Goal: Task Accomplishment & Management: Manage account settings

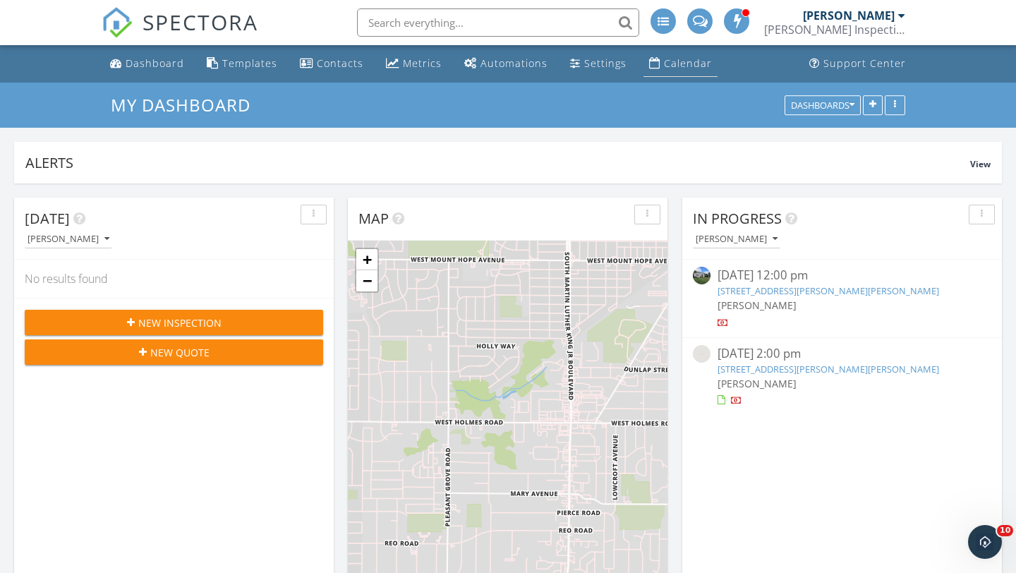
click at [677, 64] on div "Calendar" at bounding box center [688, 62] width 48 height 13
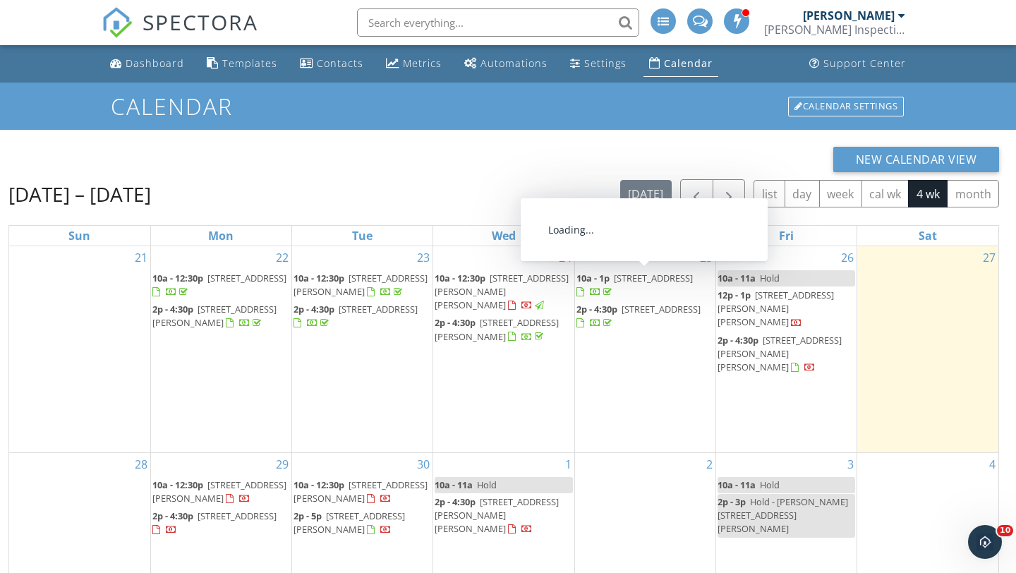
click at [625, 282] on span "303 Mechanic St, Stockbridge 49285" at bounding box center [653, 278] width 79 height 13
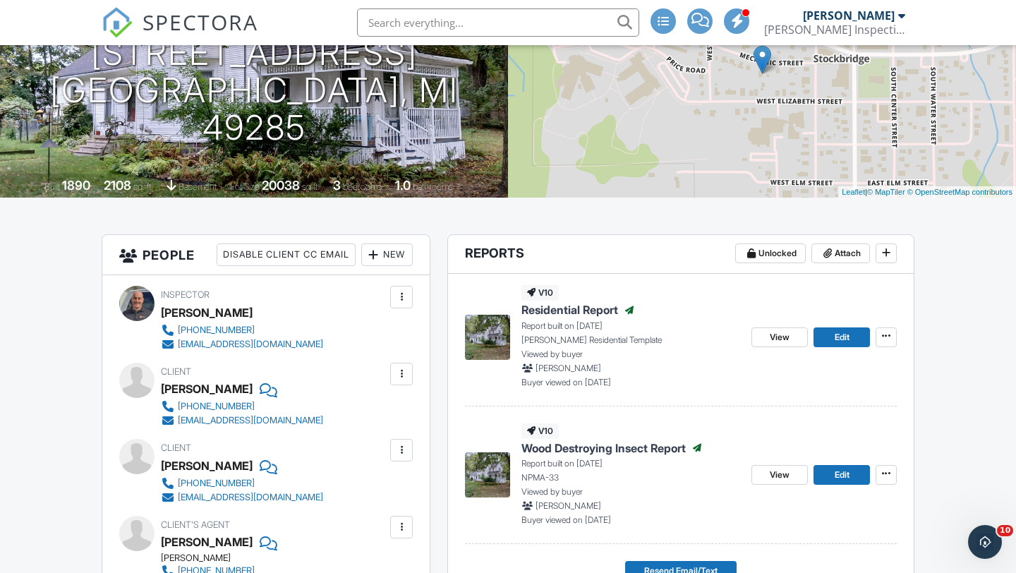
scroll to position [205, 0]
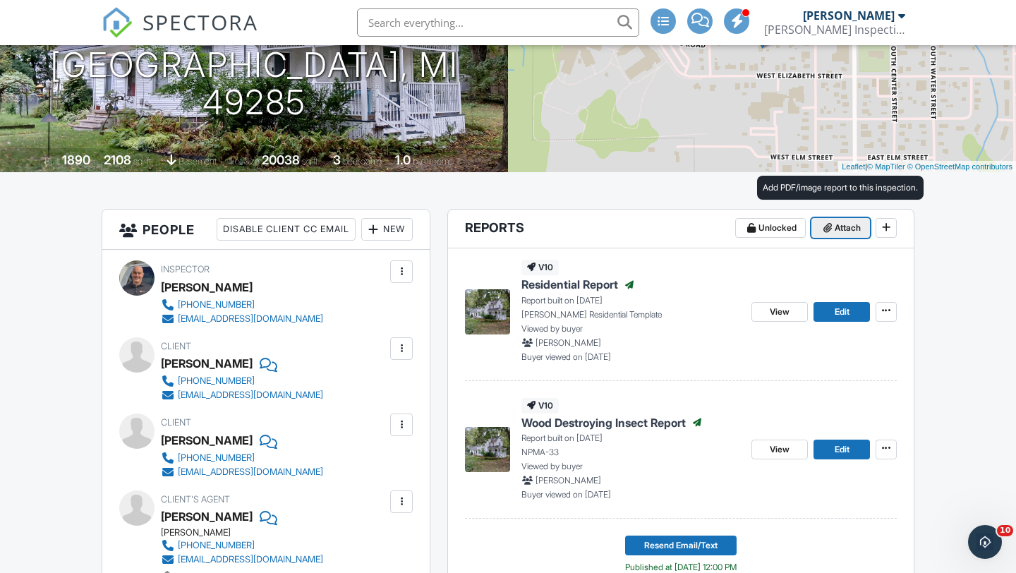
click at [839, 231] on span "Attach" at bounding box center [848, 228] width 26 height 14
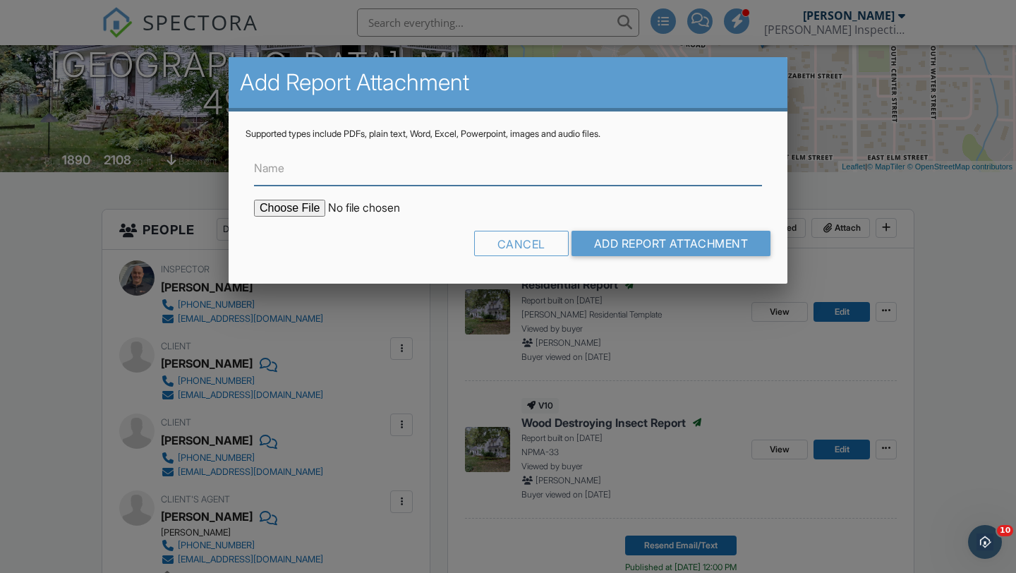
click at [488, 176] on input "Name" at bounding box center [508, 168] width 508 height 35
type input "Radon Report"
type input "C:\fakepath\303-Mechanic-Street_RadonReport.pdf"
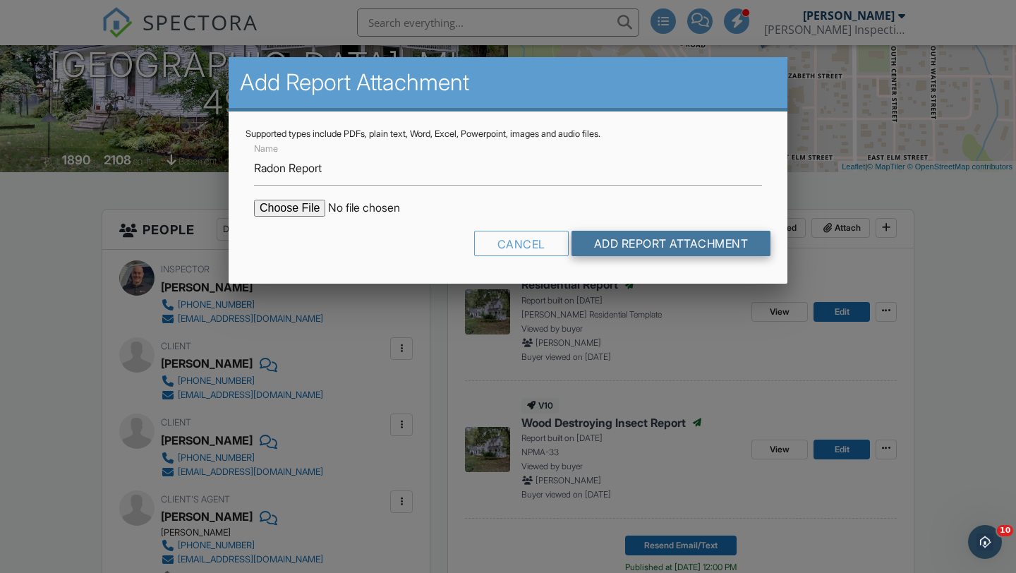
click at [629, 248] on input "Add Report Attachment" at bounding box center [672, 243] width 200 height 25
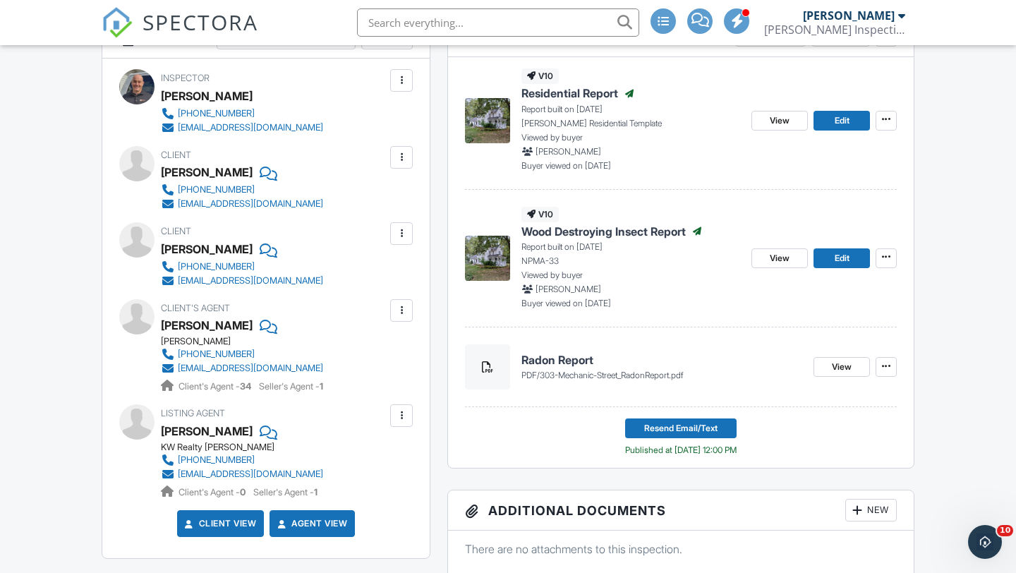
scroll to position [395, 0]
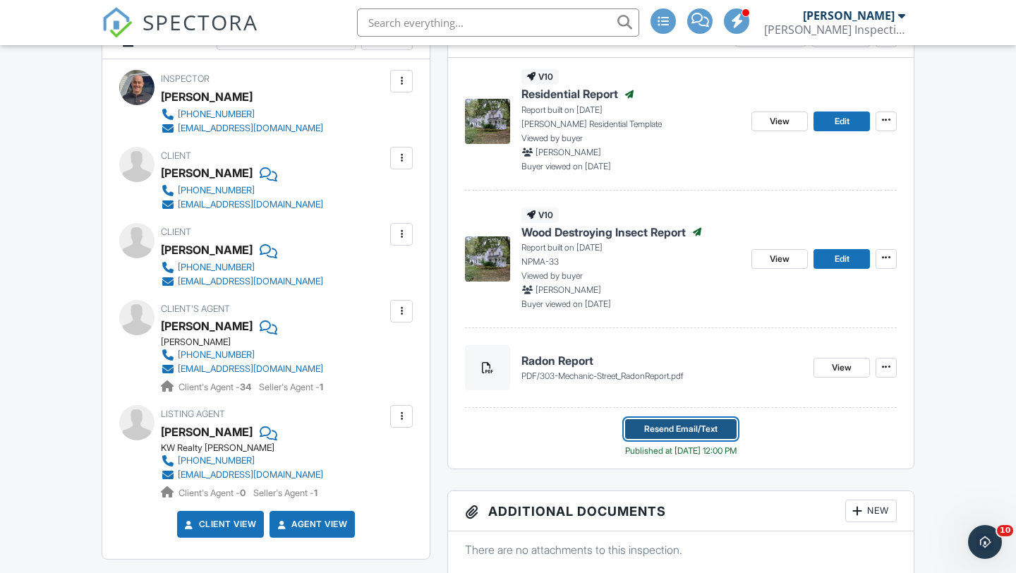
click at [666, 429] on span "Resend Email/Text" at bounding box center [680, 429] width 73 height 14
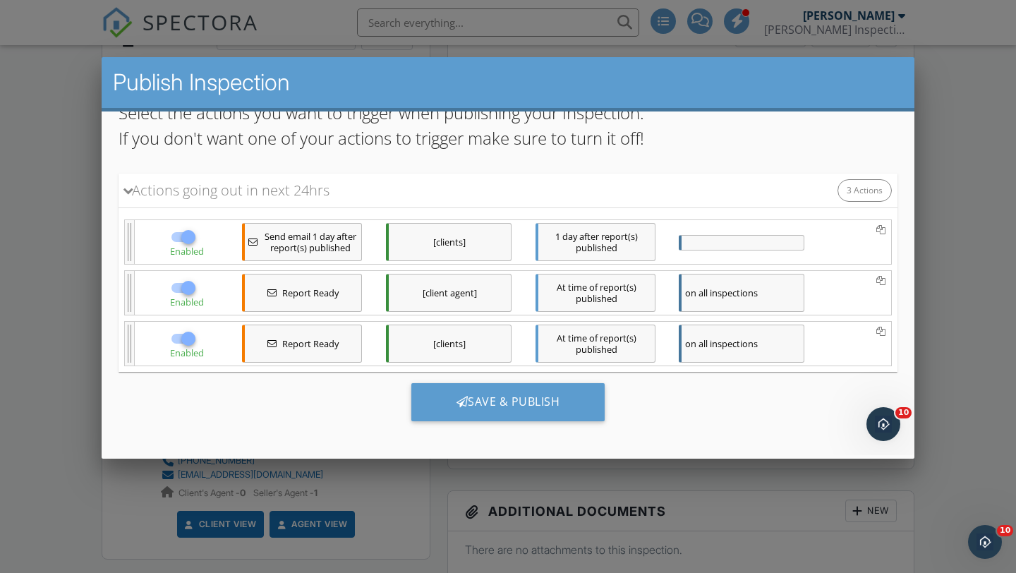
scroll to position [153, 0]
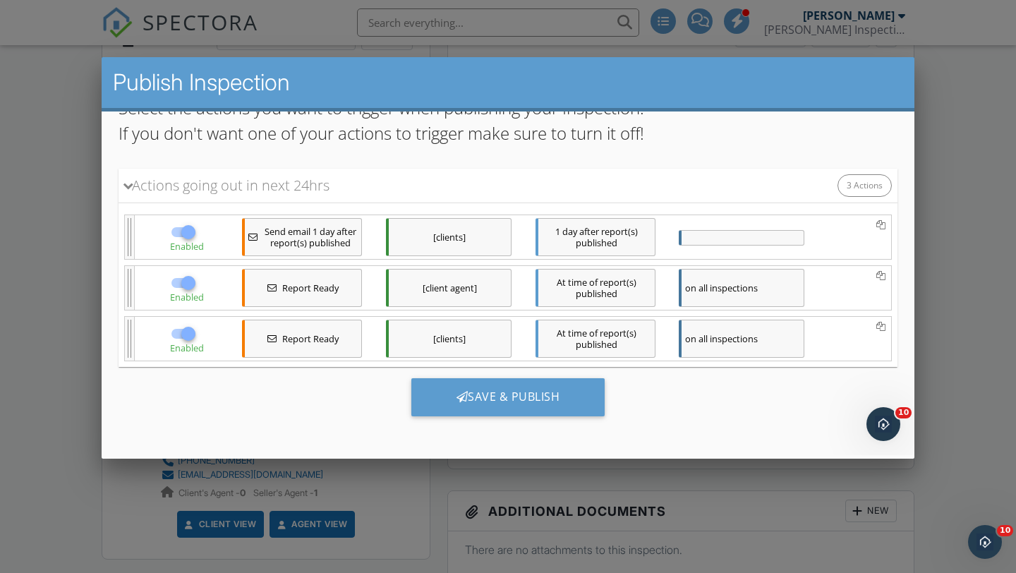
click at [301, 279] on div "Report Ready" at bounding box center [302, 288] width 120 height 38
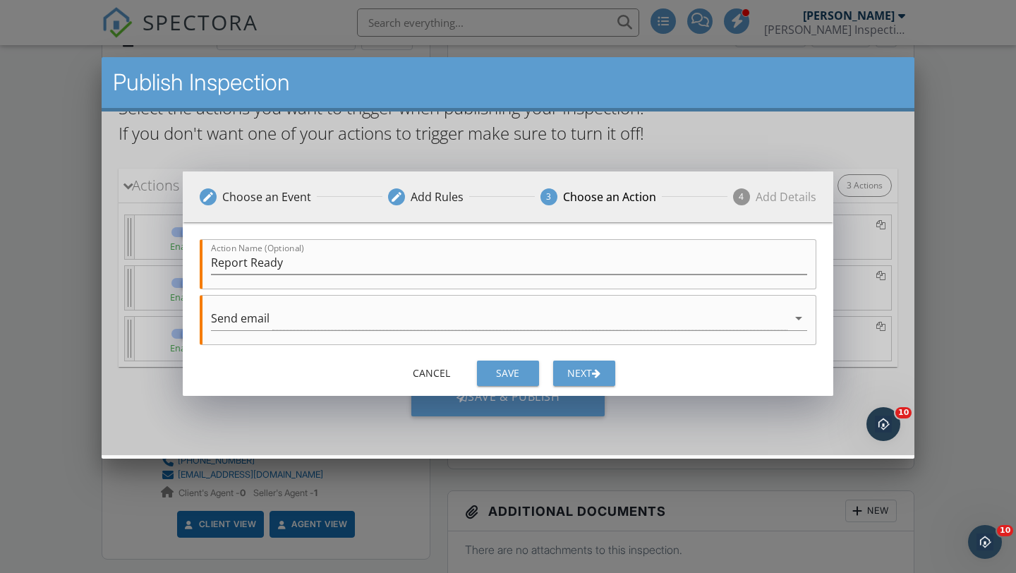
click at [563, 368] on button "Next" at bounding box center [584, 373] width 62 height 25
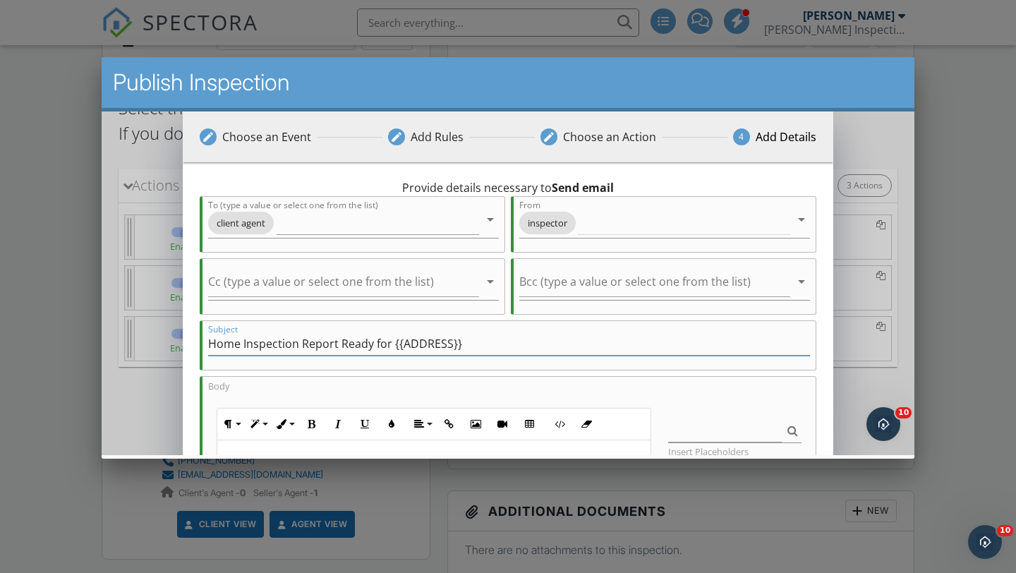
drag, startPoint x: 297, startPoint y: 344, endPoint x: 203, endPoint y: 350, distance: 94.7
click at [203, 350] on div "Subject Home Inspection Report Ready for {{ADDRESS}}" at bounding box center [508, 345] width 617 height 50
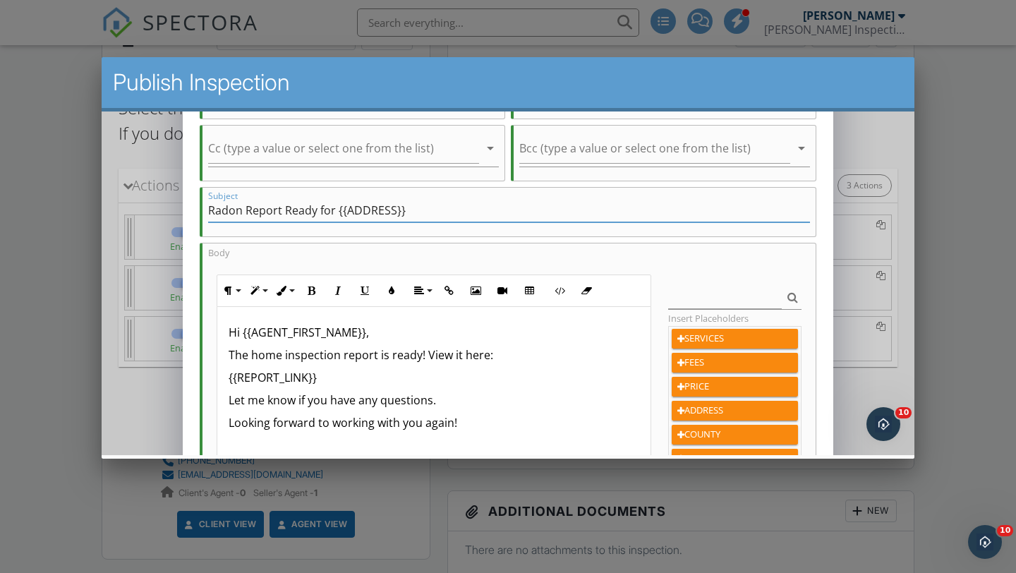
scroll to position [251, 0]
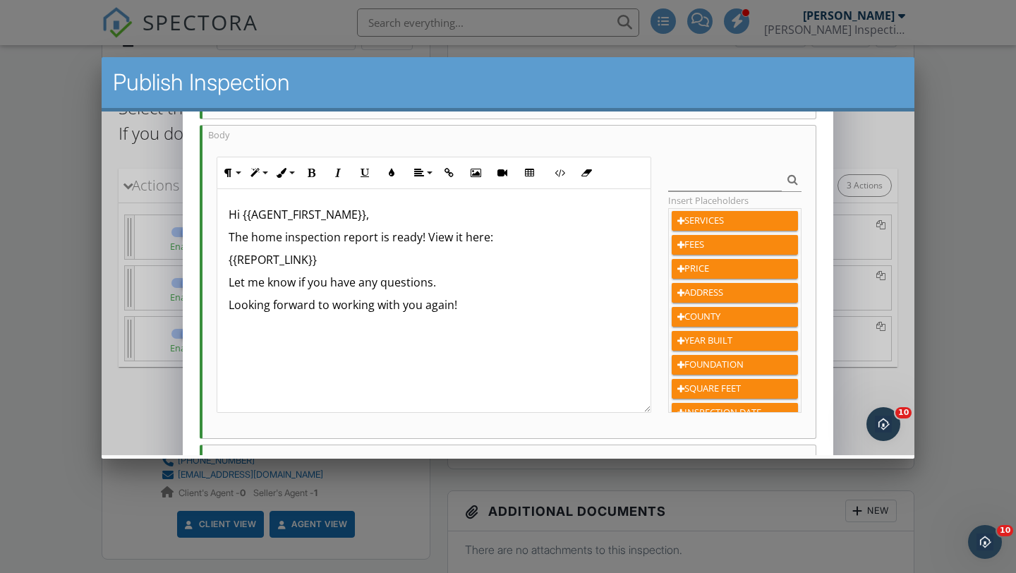
type input "Radon Report Ready for {{ADDRESS}}"
drag, startPoint x: 342, startPoint y: 239, endPoint x: 249, endPoint y: 241, distance: 92.5
click at [249, 241] on p "The home inspection report is ready! View it here:" at bounding box center [434, 237] width 410 height 17
click at [364, 239] on p "The radon report is ready! View it here:" at bounding box center [434, 237] width 410 height 17
click at [375, 240] on p "The radon report is ready! View it here:" at bounding box center [434, 237] width 410 height 17
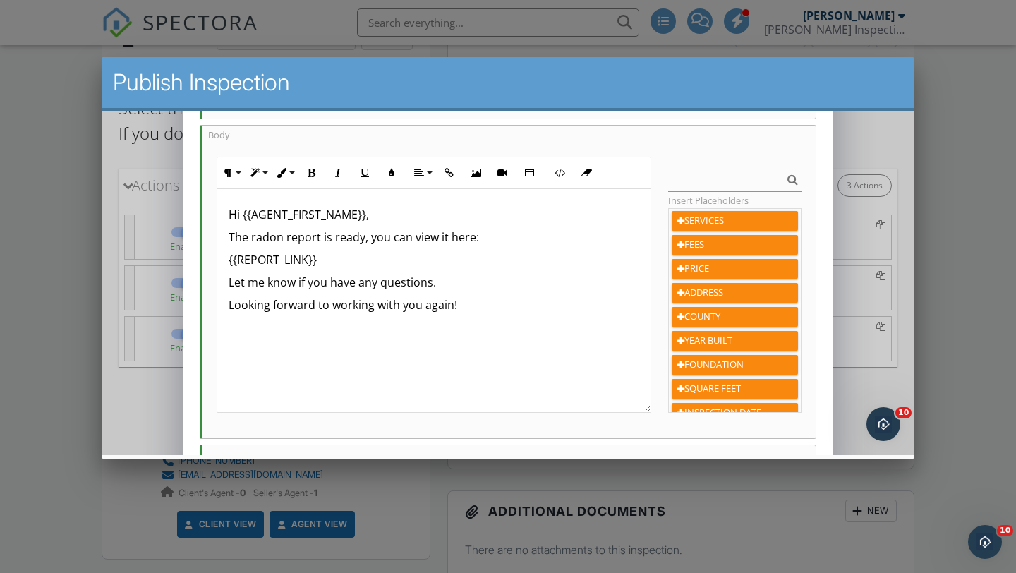
click at [340, 262] on p "{{REPORT_LINK}}" at bounding box center [434, 259] width 410 height 17
drag, startPoint x: 466, startPoint y: 327, endPoint x: 225, endPoint y: 332, distance: 240.7
click at [225, 332] on div "Hi {{AGENT_FIRST_NAME}}, The radon report is ready, you can view it here: {{REP…" at bounding box center [433, 301] width 433 height 224
click at [253, 357] on div "Hi {{AGENT_FIRST_NAME}}, The radon report is ready, you can view it here: {{REP…" at bounding box center [433, 301] width 433 height 224
click at [237, 319] on div "Hi {{AGENT_FIRST_NAME}}, The radon report is ready, you can view it here: {{REP…" at bounding box center [433, 301] width 433 height 224
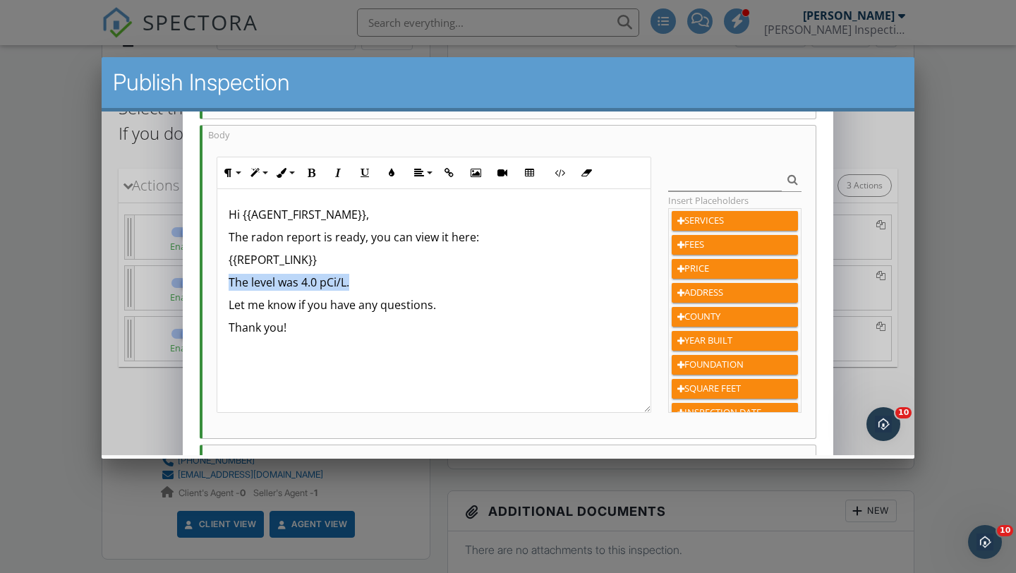
drag, startPoint x: 227, startPoint y: 282, endPoint x: 359, endPoint y: 291, distance: 132.3
click at [359, 291] on div "Hi {{AGENT_FIRST_NAME}}, The radon report is ready, you can view it here: {{REP…" at bounding box center [433, 301] width 433 height 224
copy p "The level was 4.0 pCi/L."
click at [458, 260] on p "{{REPORT_LINK}}" at bounding box center [434, 259] width 410 height 17
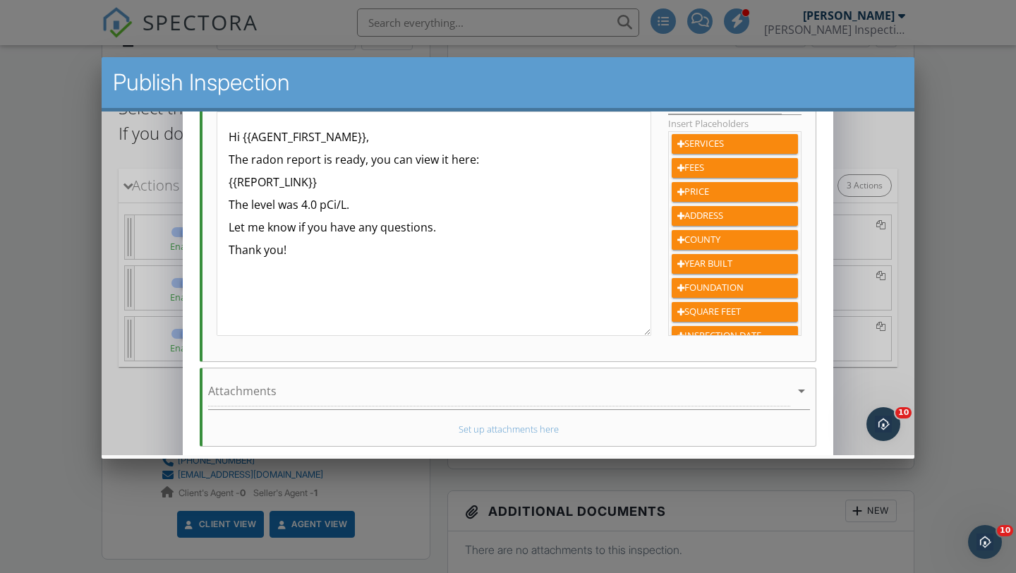
scroll to position [399, 0]
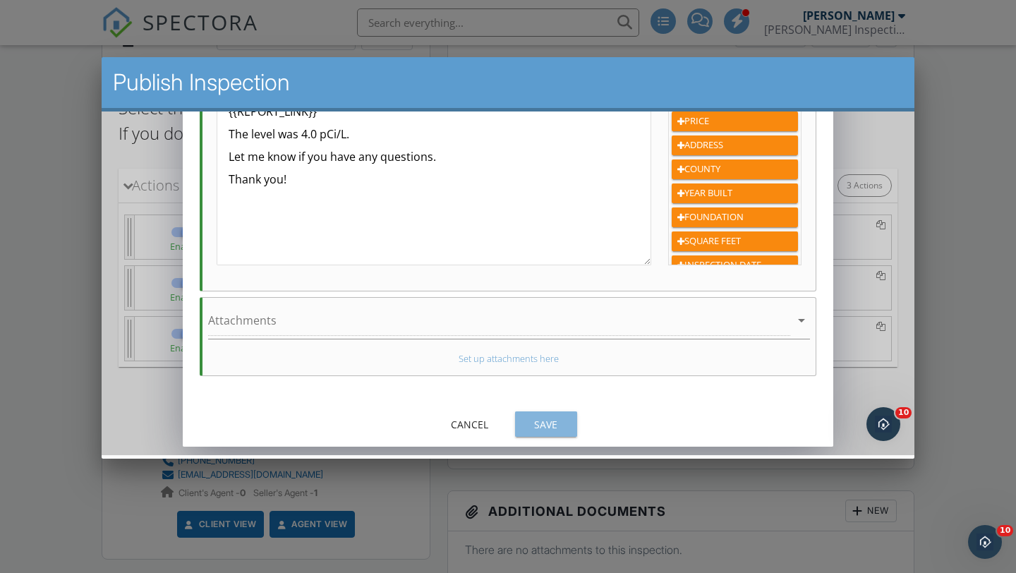
click at [555, 425] on div "Save" at bounding box center [547, 424] width 40 height 15
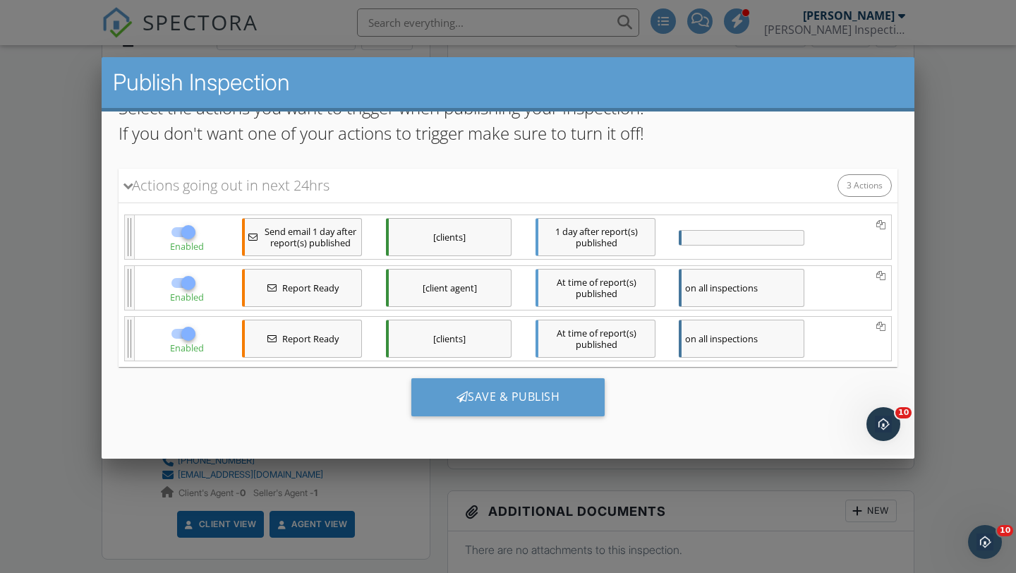
click at [460, 347] on div "[clients]" at bounding box center [449, 339] width 126 height 38
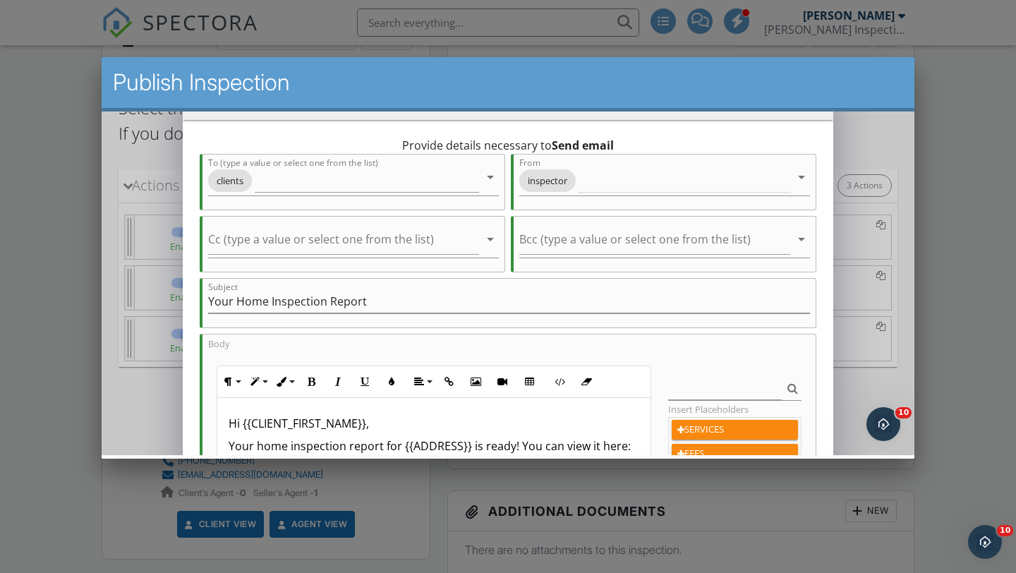
scroll to position [44, 0]
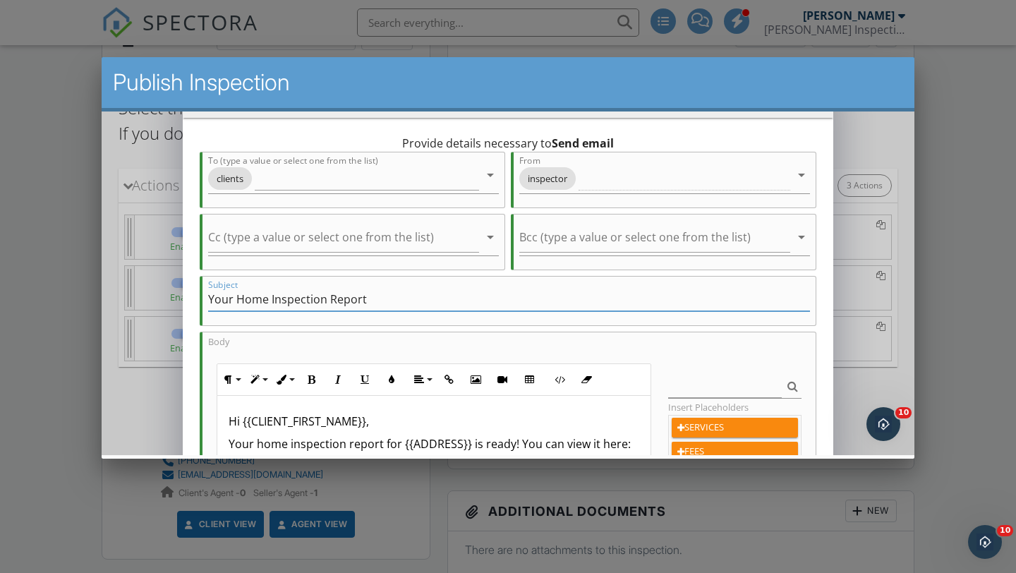
drag, startPoint x: 327, startPoint y: 301, endPoint x: 238, endPoint y: 301, distance: 88.9
click at [238, 301] on input "Your Home Inspection Report" at bounding box center [509, 299] width 602 height 23
click at [325, 295] on input "Your Radon Report" at bounding box center [509, 299] width 602 height 23
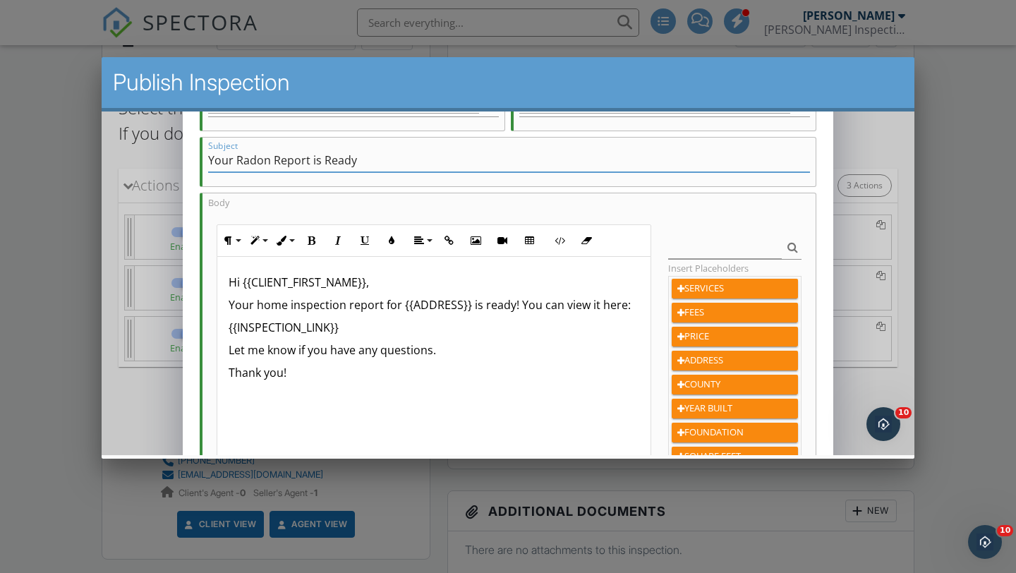
scroll to position [204, 0]
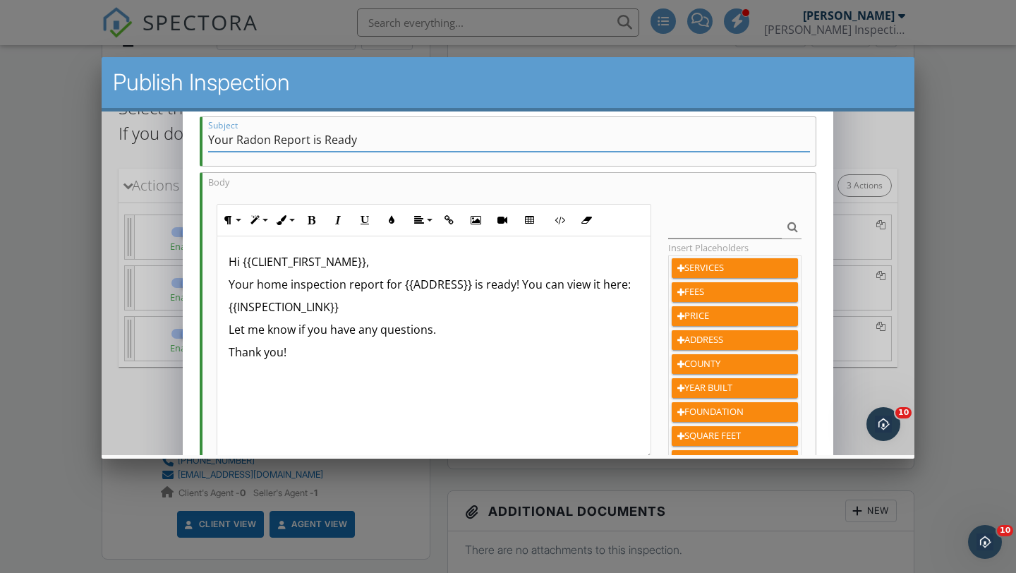
type input "Your Radon Report is Ready"
drag, startPoint x: 343, startPoint y: 284, endPoint x: 257, endPoint y: 288, distance: 86.2
click at [257, 288] on p "Your home inspection report for {{ADDRESS}} is ready! You can view it here:" at bounding box center [434, 284] width 410 height 17
click at [458, 283] on p "Your radon report for {{ADDRESS}} is ready! You can view it here:" at bounding box center [434, 284] width 410 height 17
click at [355, 308] on p "{{INSPECTION_LINK}}" at bounding box center [434, 307] width 410 height 17
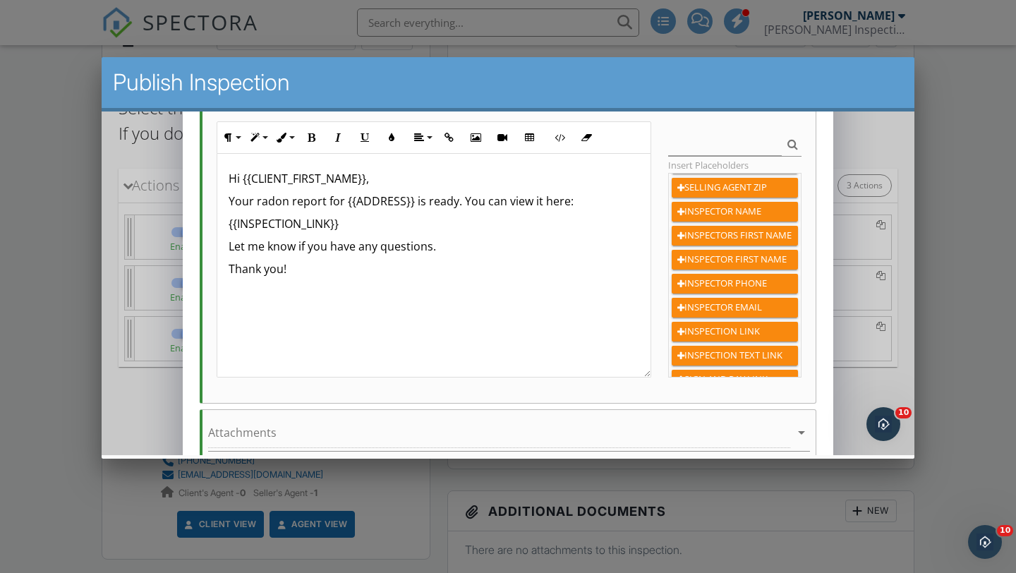
scroll to position [399, 0]
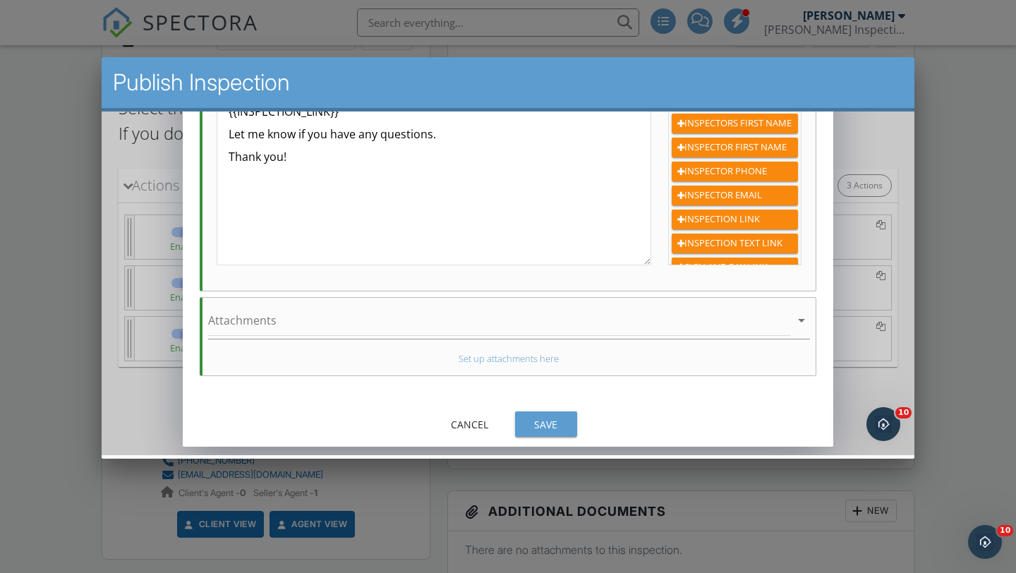
click at [545, 421] on div "Save" at bounding box center [547, 424] width 40 height 15
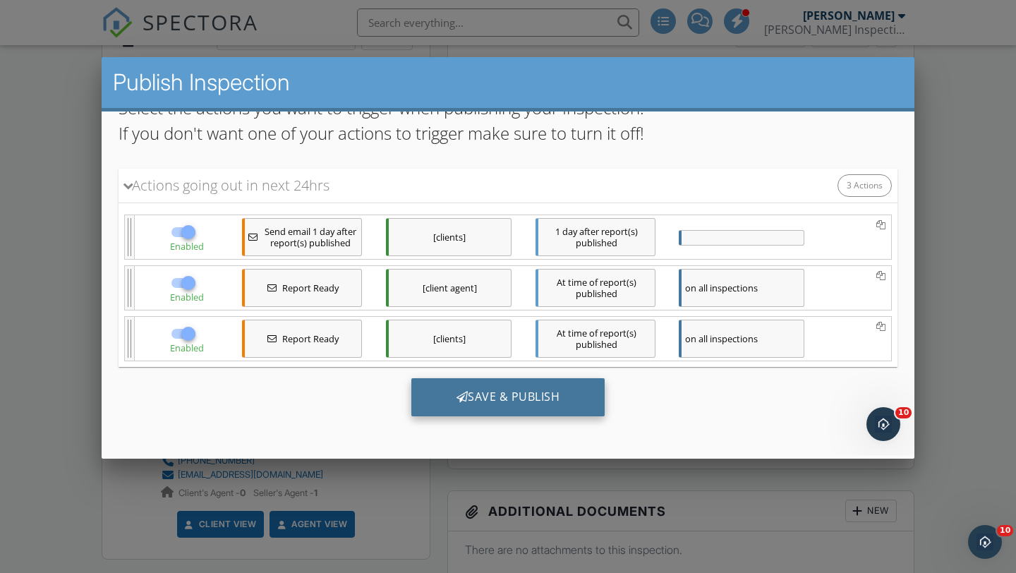
click at [515, 399] on div "Save & Publish" at bounding box center [508, 397] width 194 height 38
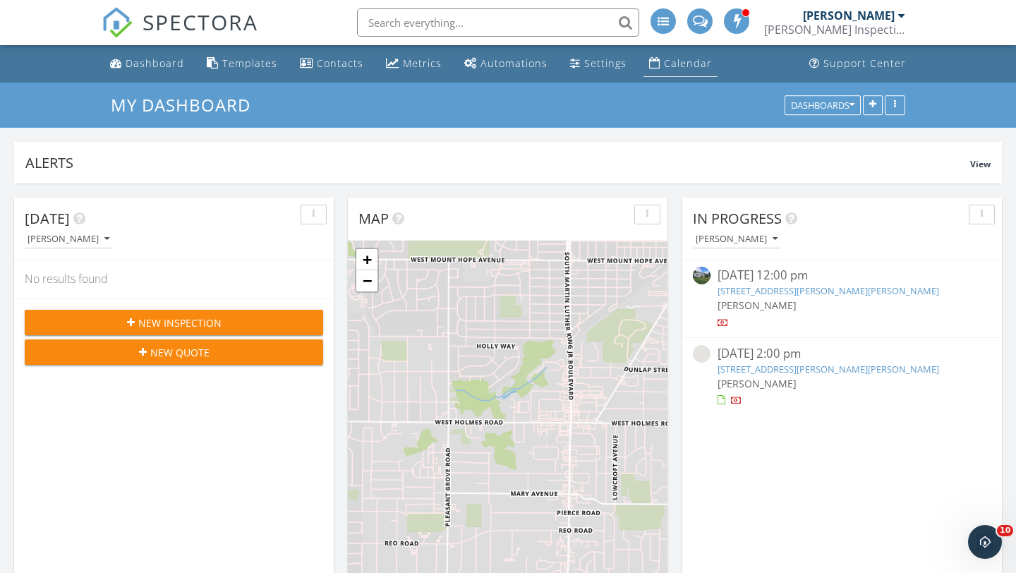
click at [682, 67] on div "Calendar" at bounding box center [688, 62] width 48 height 13
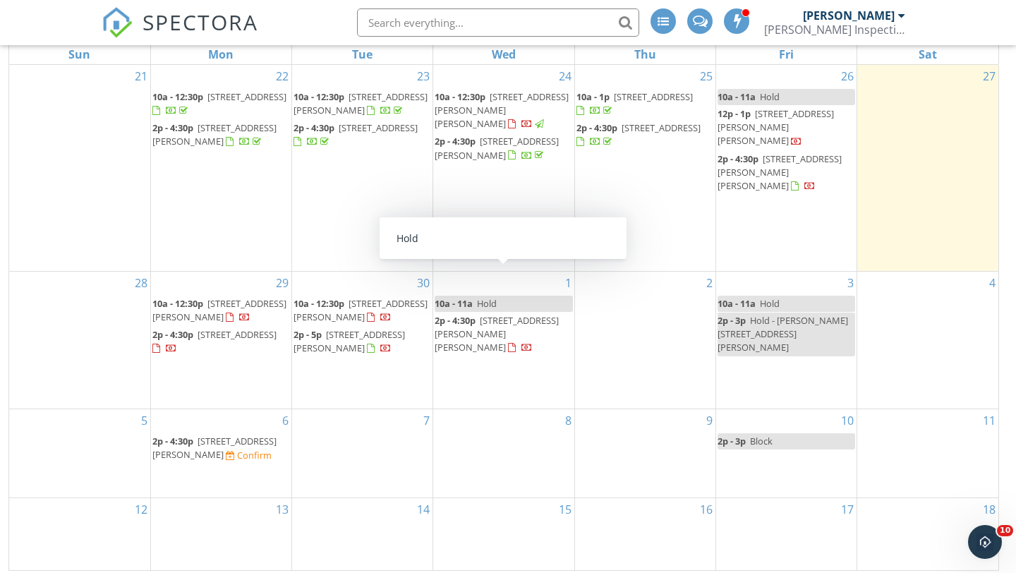
scroll to position [183, 0]
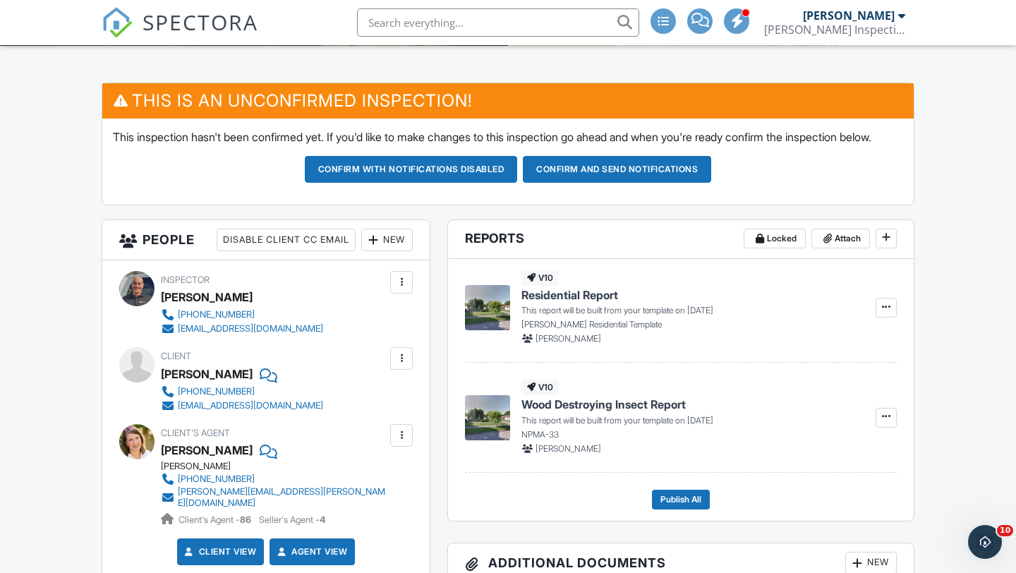
scroll to position [336, 0]
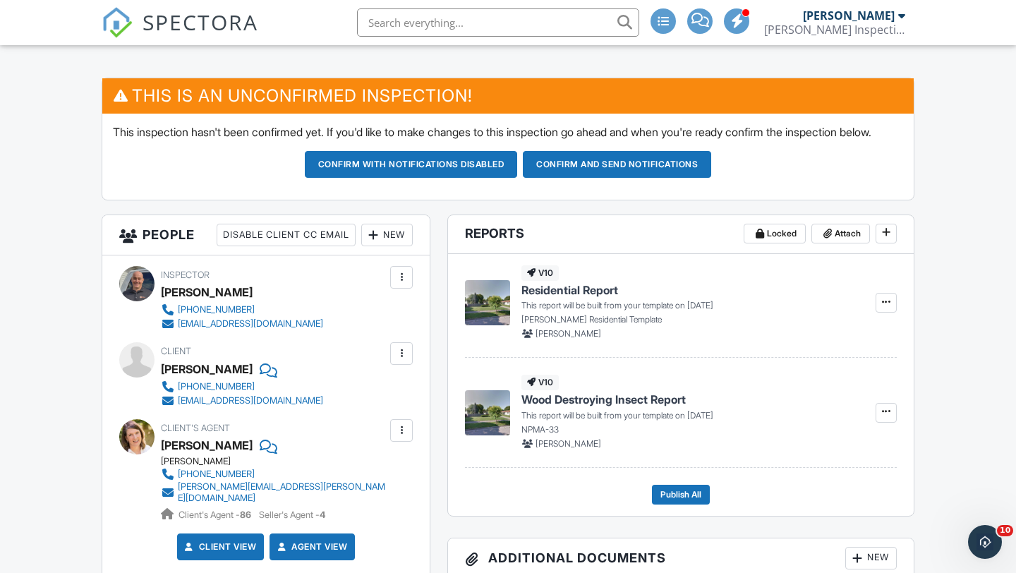
click at [384, 246] on div "New" at bounding box center [387, 235] width 52 height 23
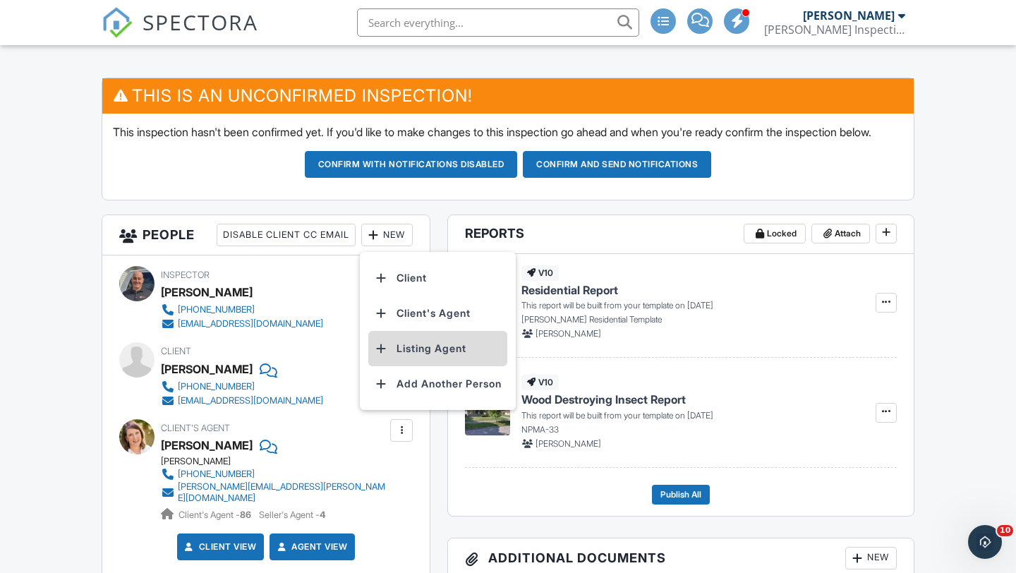
click at [426, 362] on li "Listing Agent" at bounding box center [437, 348] width 139 height 35
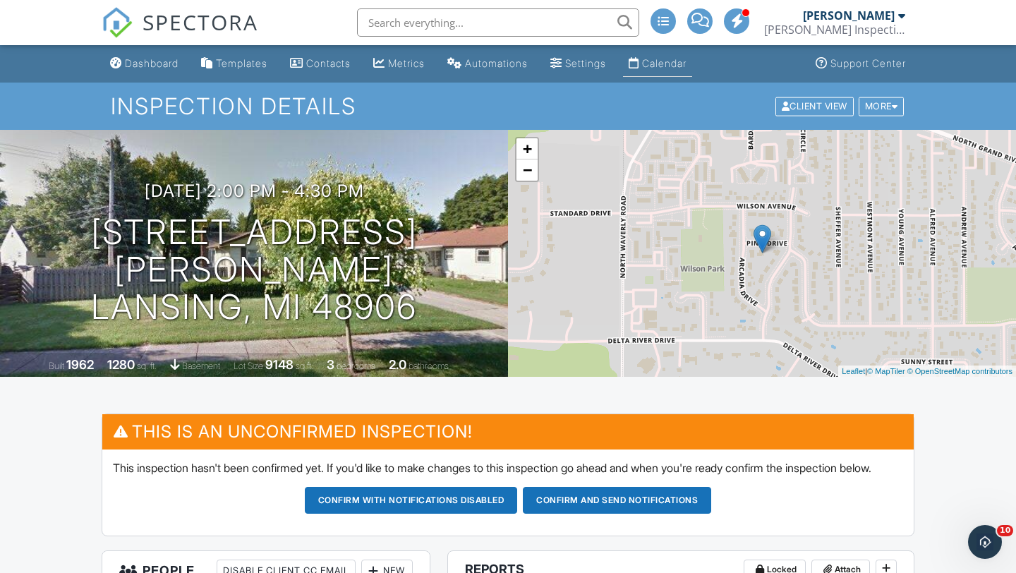
click at [666, 62] on div "Calendar" at bounding box center [664, 63] width 44 height 12
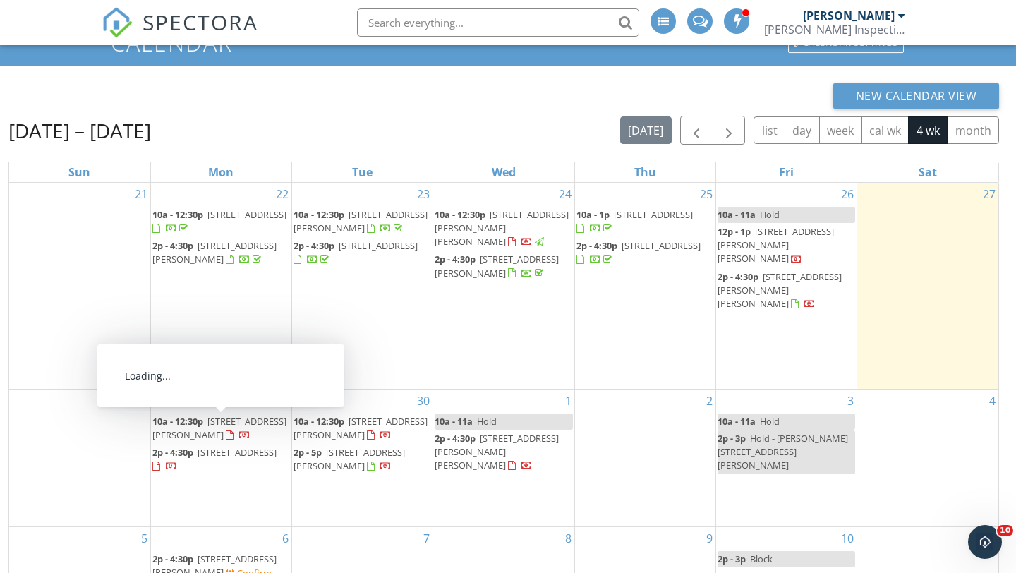
scroll to position [188, 0]
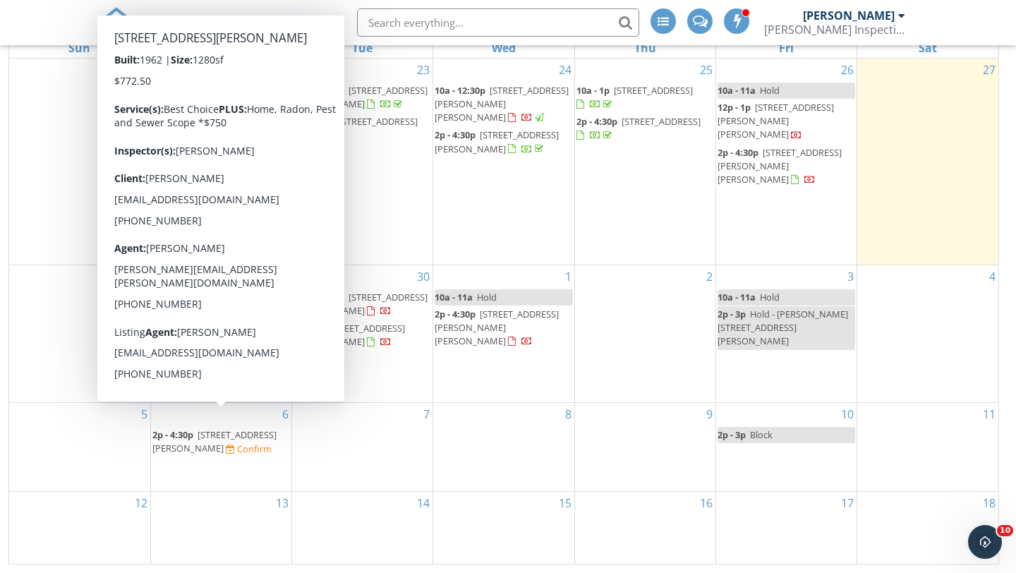
click at [209, 428] on span "[STREET_ADDRESS][PERSON_NAME]" at bounding box center [214, 441] width 124 height 26
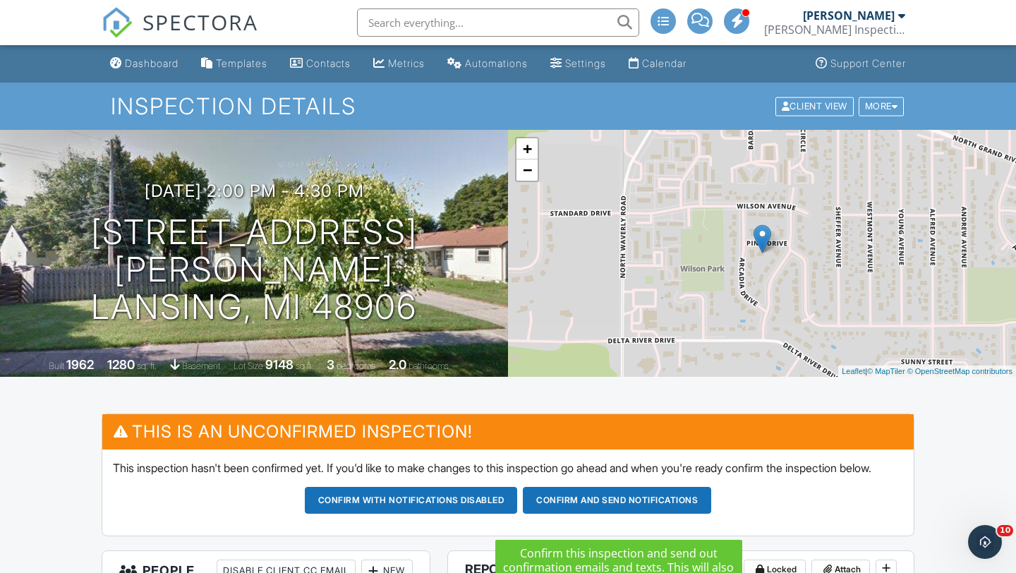
click at [614, 512] on button "Confirm and send notifications" at bounding box center [617, 500] width 188 height 27
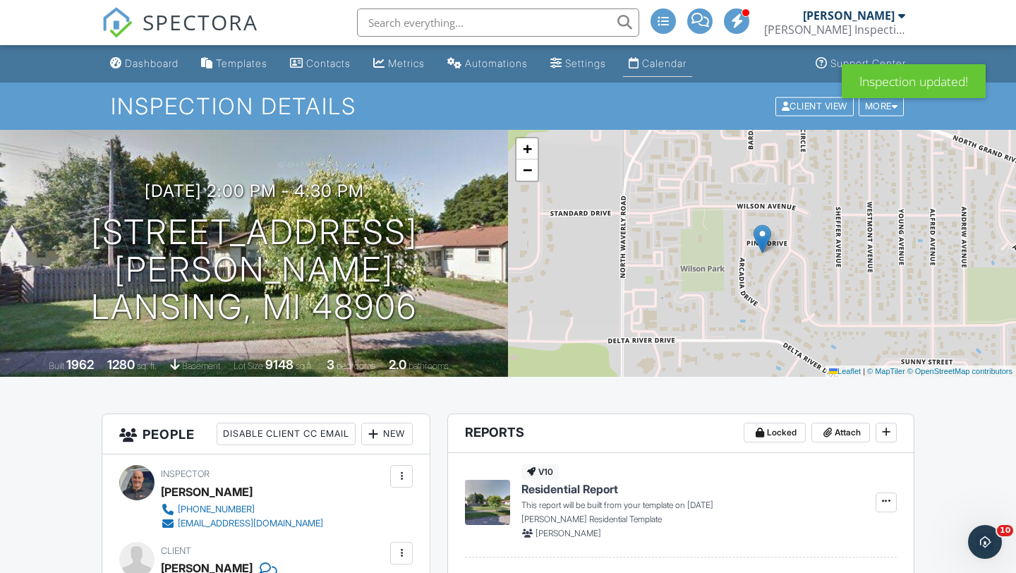
click at [685, 62] on div "Calendar" at bounding box center [664, 63] width 44 height 12
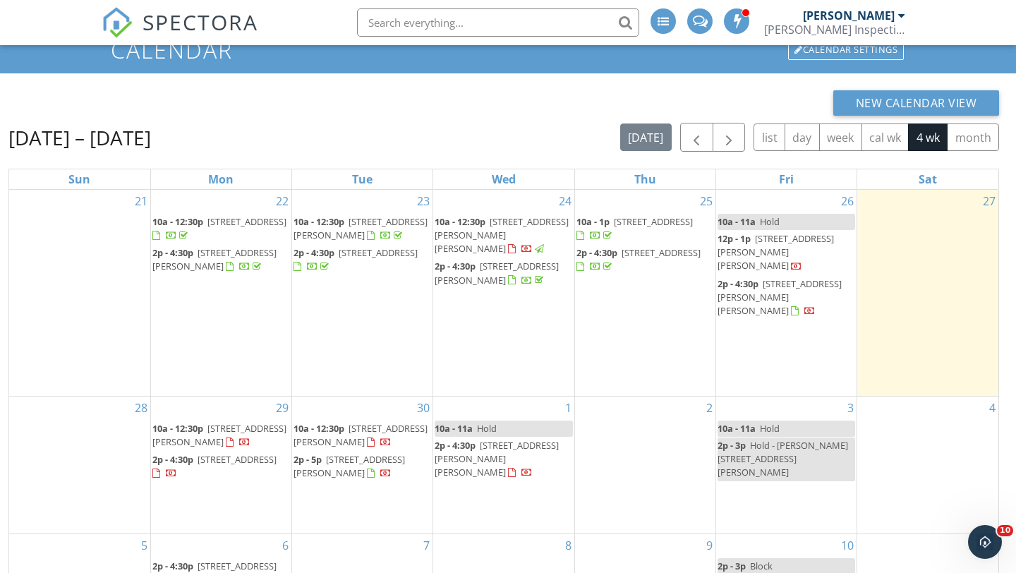
scroll to position [62, 0]
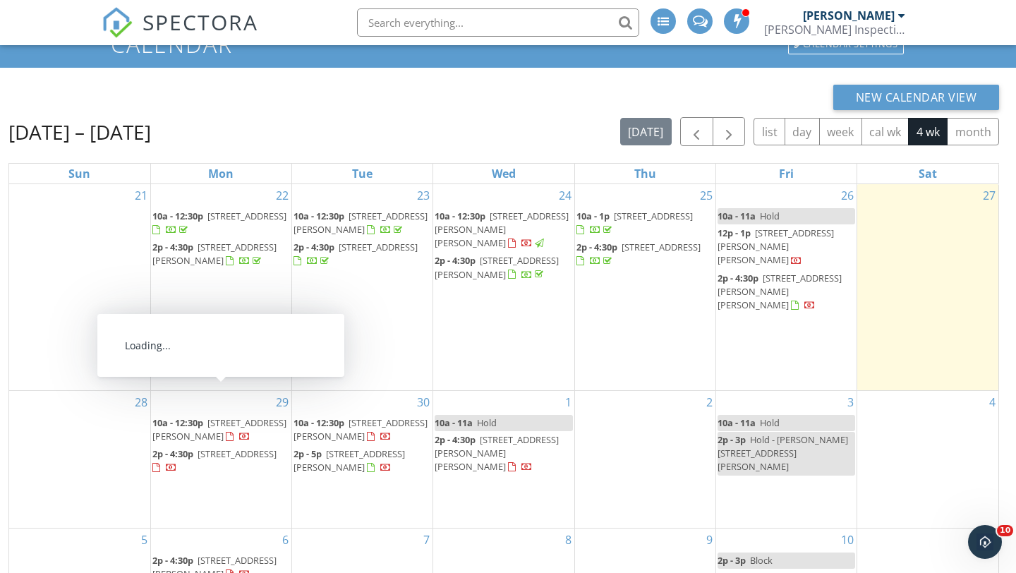
click at [198, 416] on span "10a - 12:30p" at bounding box center [177, 422] width 51 height 13
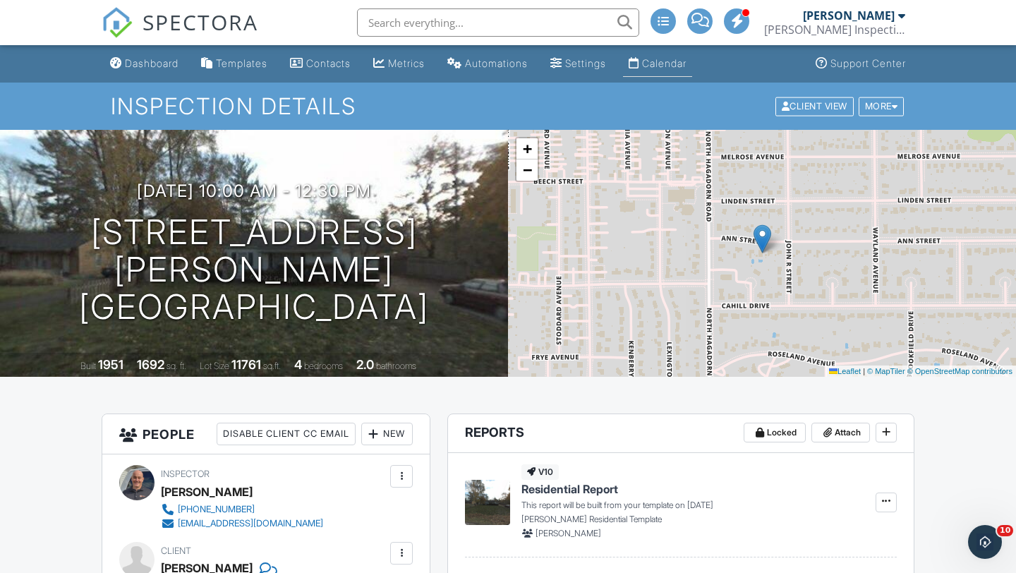
click at [687, 66] on div "Calendar" at bounding box center [664, 63] width 44 height 12
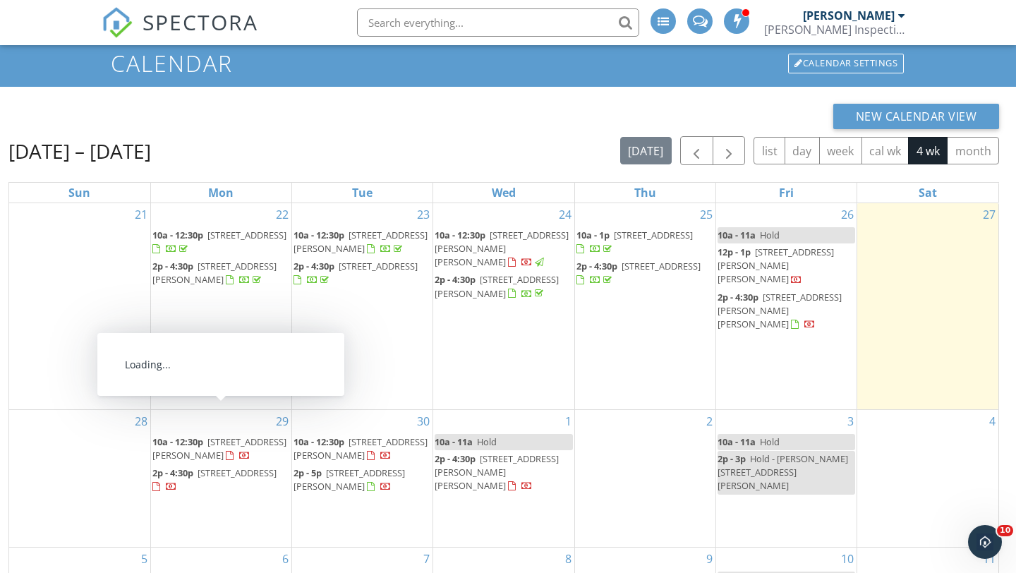
scroll to position [48, 0]
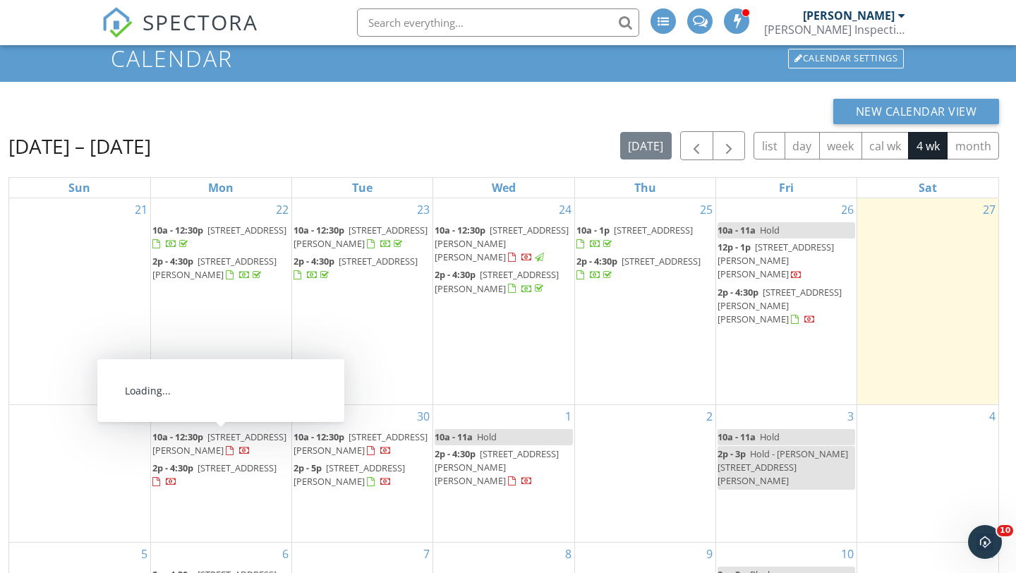
click at [205, 462] on span "[STREET_ADDRESS]" at bounding box center [237, 468] width 79 height 13
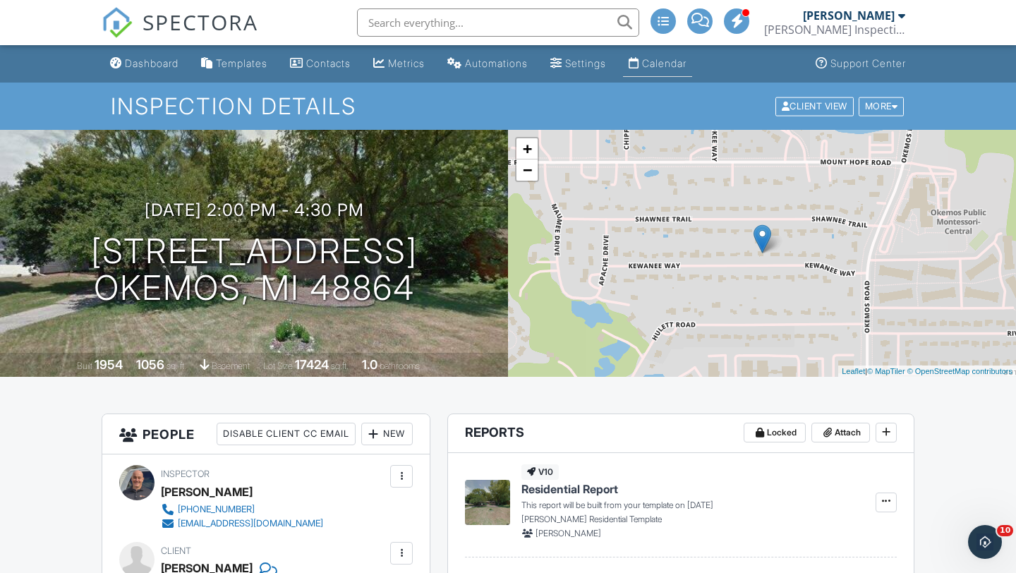
click at [670, 62] on div "Calendar" at bounding box center [664, 63] width 44 height 12
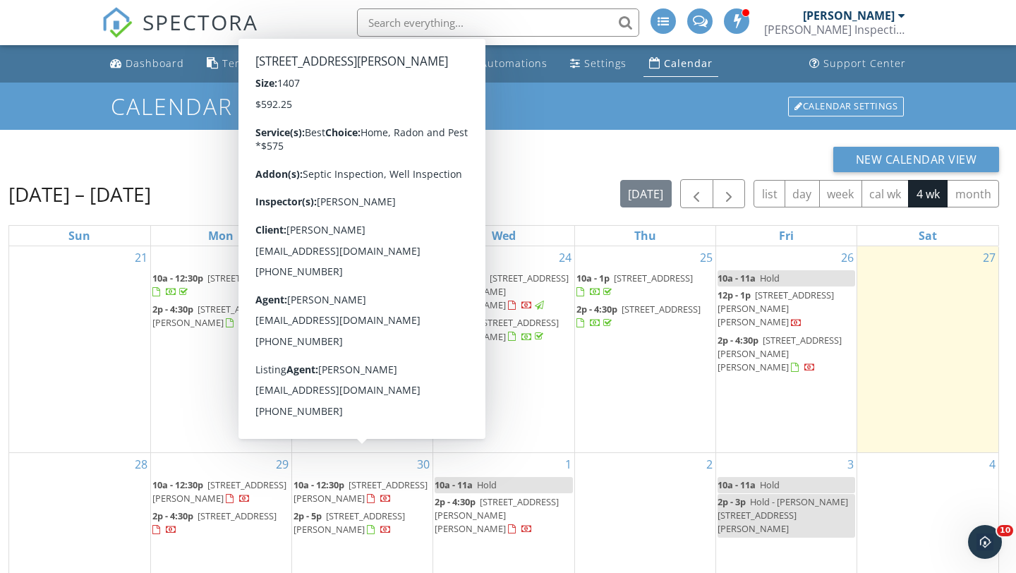
click at [370, 479] on span "10a - 12:30p [STREET_ADDRESS]" at bounding box center [363, 493] width 138 height 28
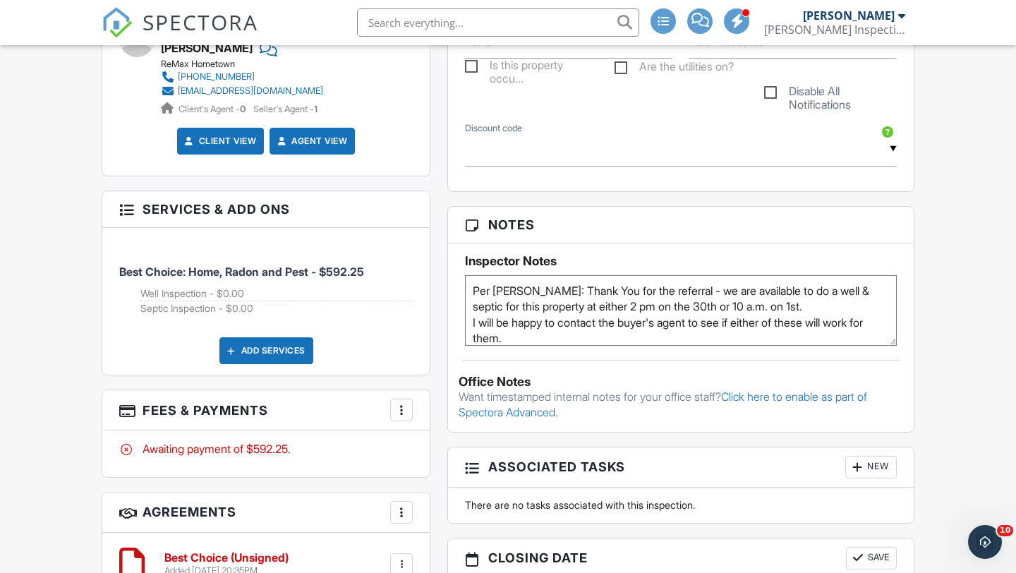
scroll to position [702, 0]
click at [474, 293] on textarea "Per [PERSON_NAME]: Thank You for the referral - we are available to do a well &…" at bounding box center [681, 311] width 432 height 71
paste textarea "Combination 2734 Back door"
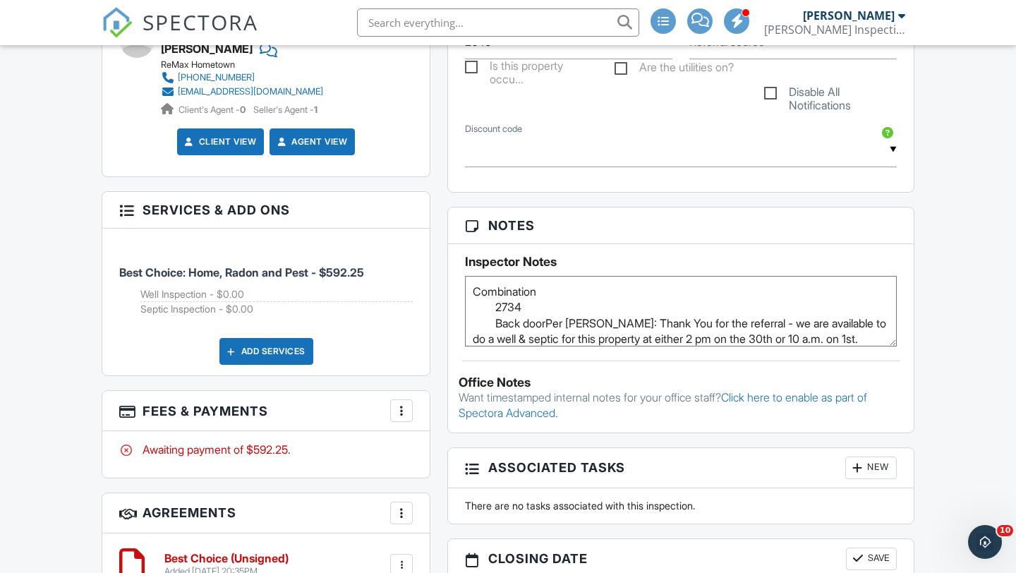
click at [494, 308] on textarea "Per [PERSON_NAME]: Thank You for the referral - we are available to do a well &…" at bounding box center [681, 311] width 432 height 71
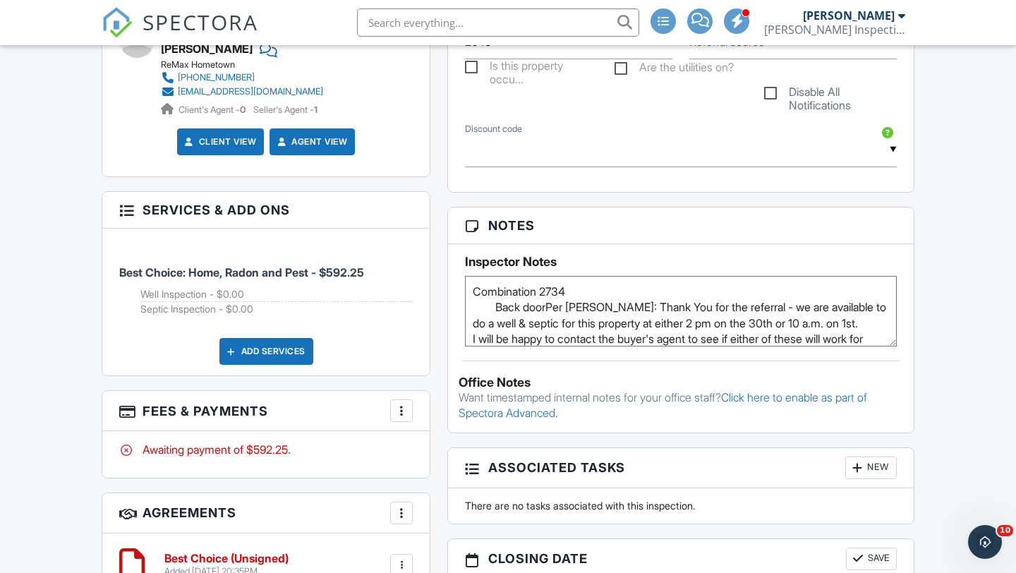
click at [500, 310] on textarea "Per [PERSON_NAME]: Thank You for the referral - we are available to do a well &…" at bounding box center [681, 311] width 432 height 71
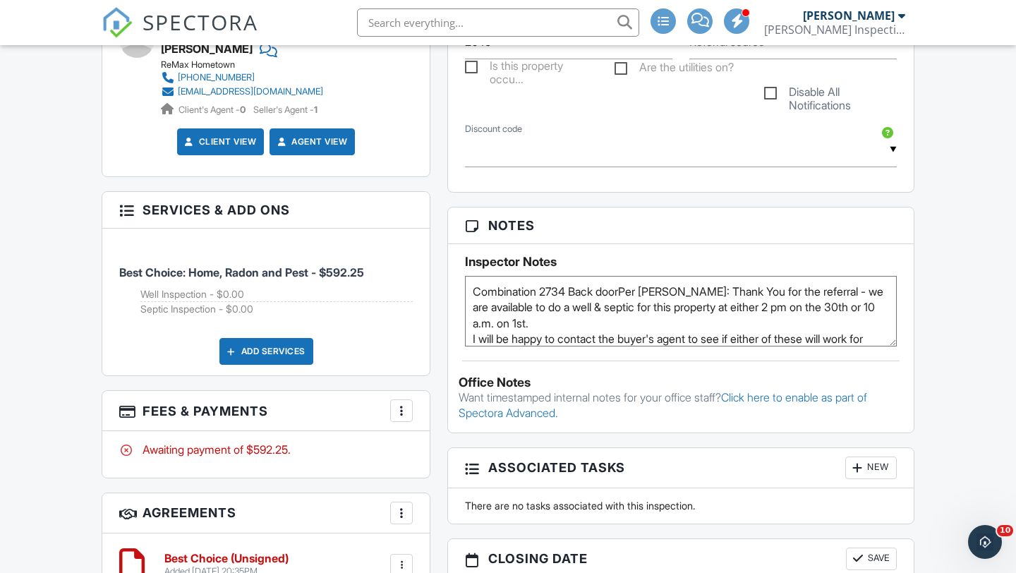
click at [628, 291] on textarea "Per [PERSON_NAME]: Thank You for the referral - we are available to do a well &…" at bounding box center [681, 311] width 432 height 71
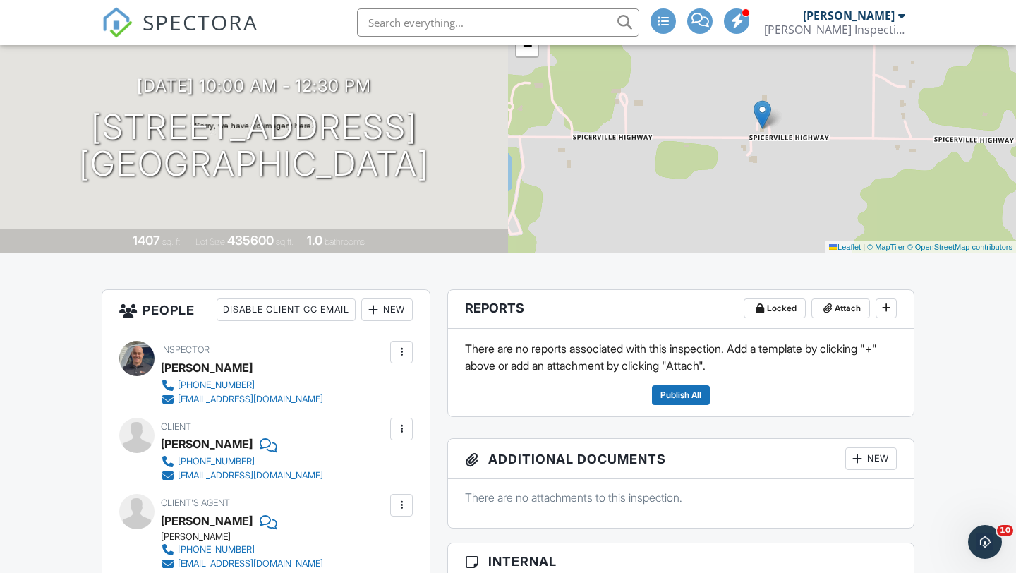
scroll to position [0, 0]
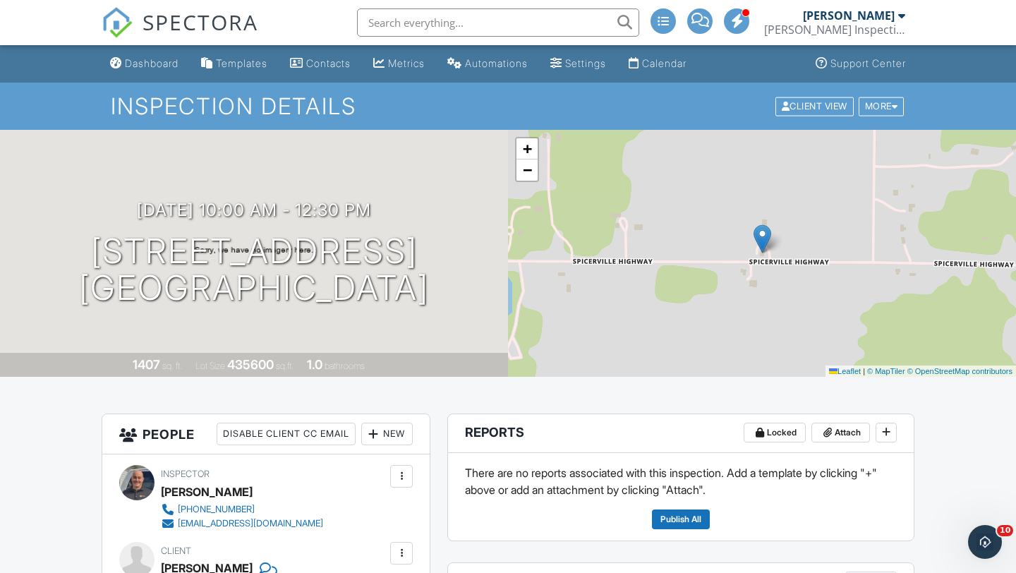
type textarea "Combination 2734 Back door Per [PERSON_NAME]: Thank You for the referral - we a…"
